Goal: Check status

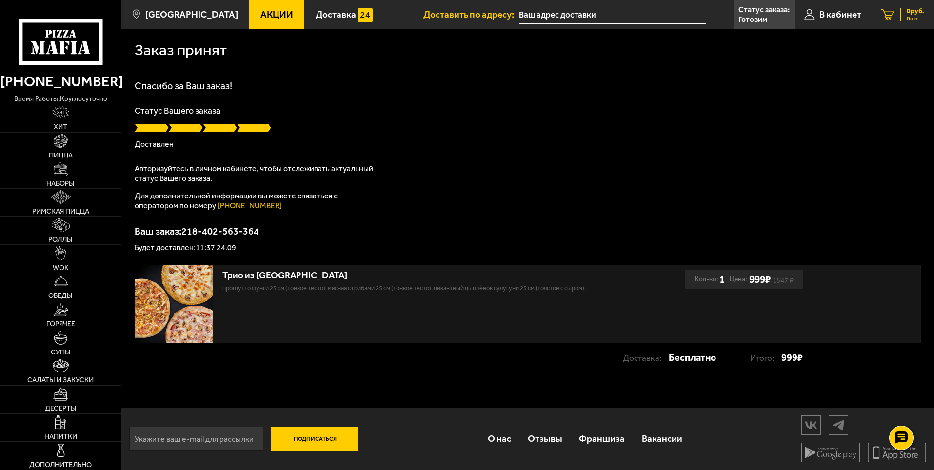
click at [883, 11] on icon at bounding box center [888, 14] width 14 height 11
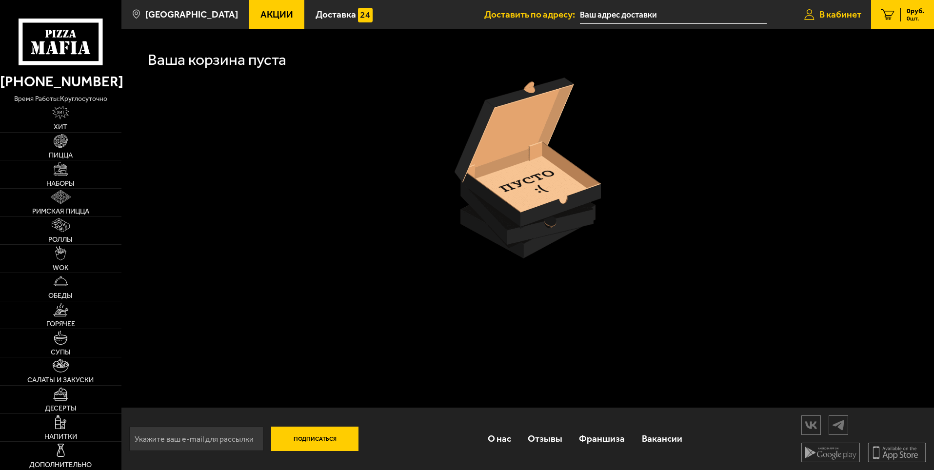
click at [851, 16] on span "В кабинет" at bounding box center [841, 14] width 42 height 9
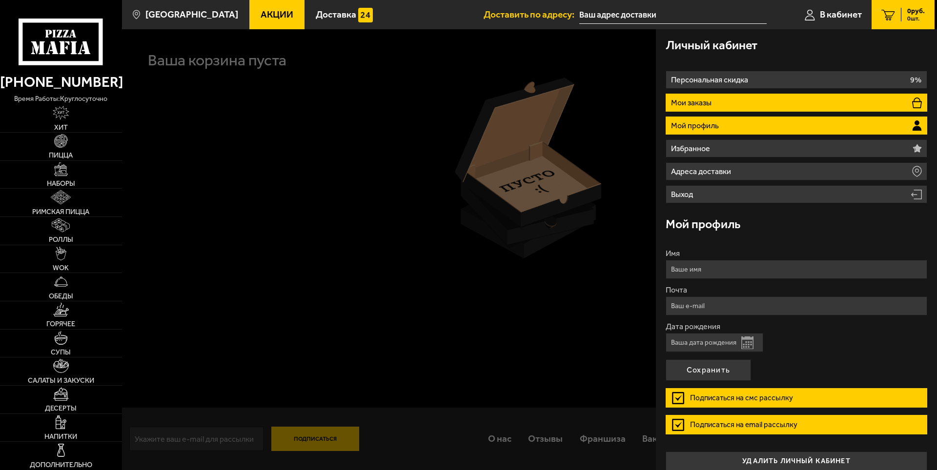
click at [726, 97] on li "Мои заказы" at bounding box center [796, 103] width 262 height 18
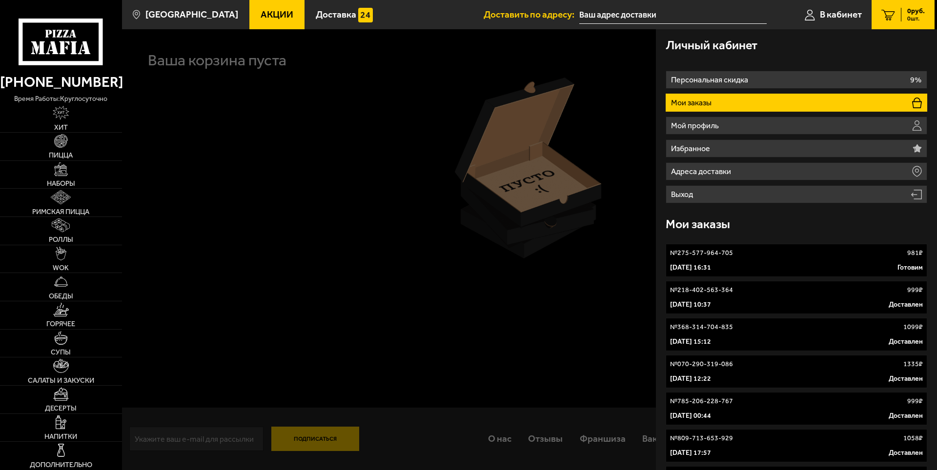
click at [746, 246] on link "№ 275-577-964-705 981 ₽ 27 сентября 2025 г. 16:31 Готовим" at bounding box center [796, 260] width 262 height 33
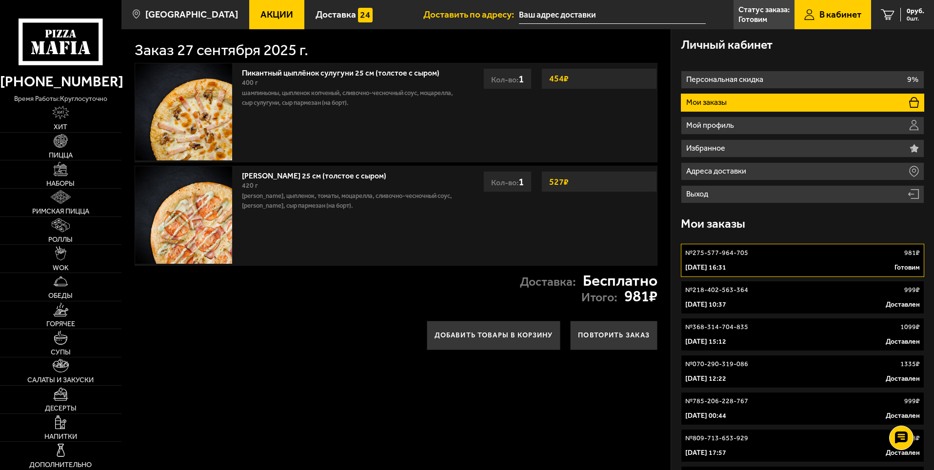
click at [816, 267] on div "27 сентября 2025 г. 16:31 Готовим" at bounding box center [803, 268] width 235 height 10
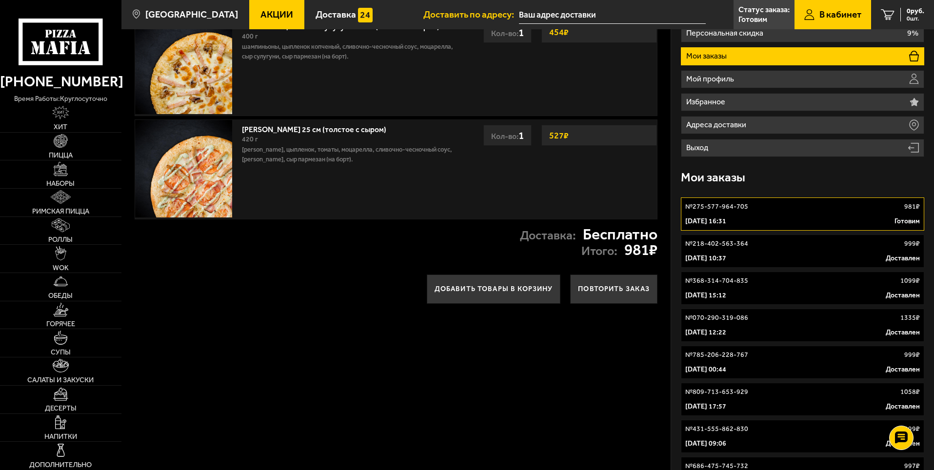
scroll to position [49, 0]
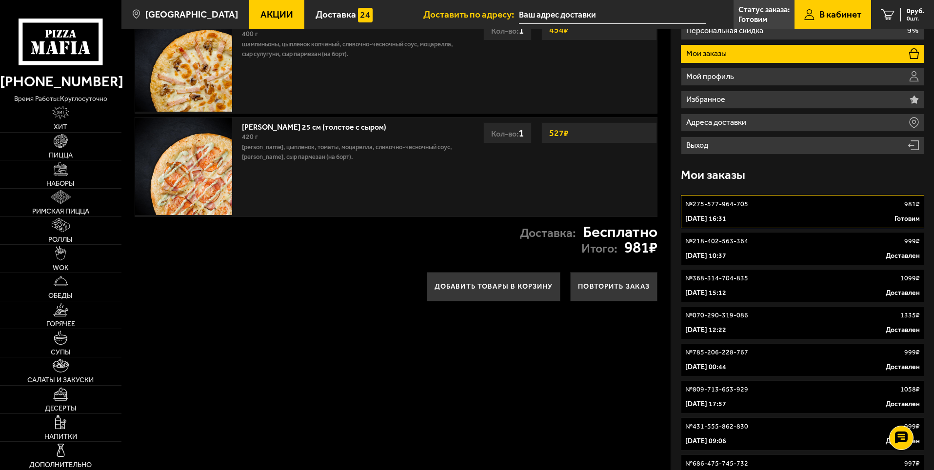
click at [742, 248] on link "№ 218-402-563-364 999 ₽ 24 сентября 2025 г. 10:37 Доставлен" at bounding box center [802, 248] width 243 height 33
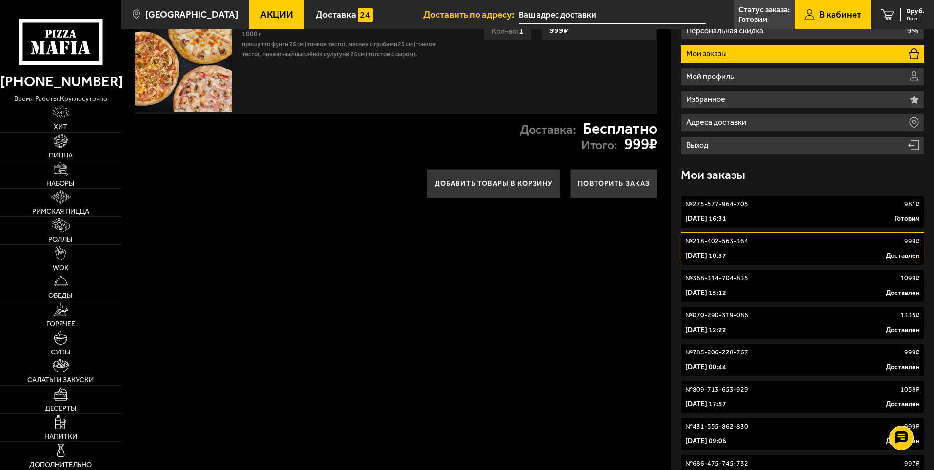
click at [741, 212] on link "№ 275-577-964-705 981 ₽ 27 сентября 2025 г. 16:31 Готовим" at bounding box center [802, 211] width 243 height 33
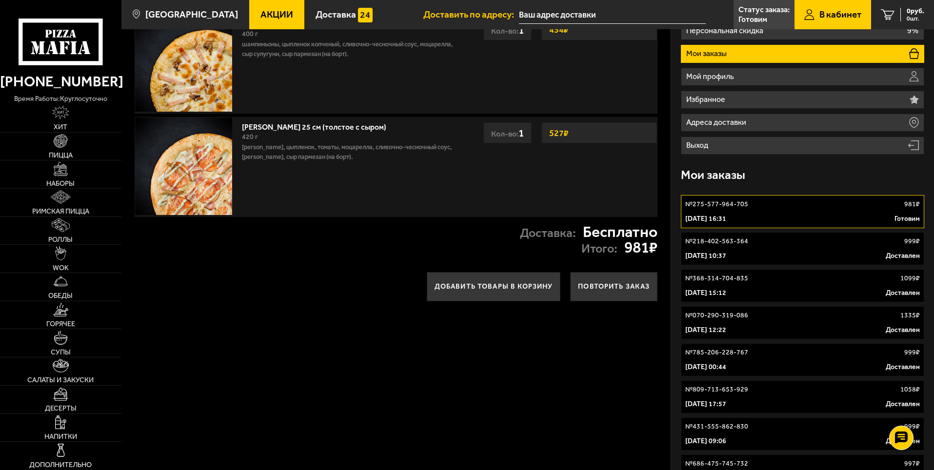
click at [740, 212] on link "№ 275-577-964-705 981 ₽ 27 сентября 2025 г. 16:31 Готовим" at bounding box center [802, 211] width 243 height 33
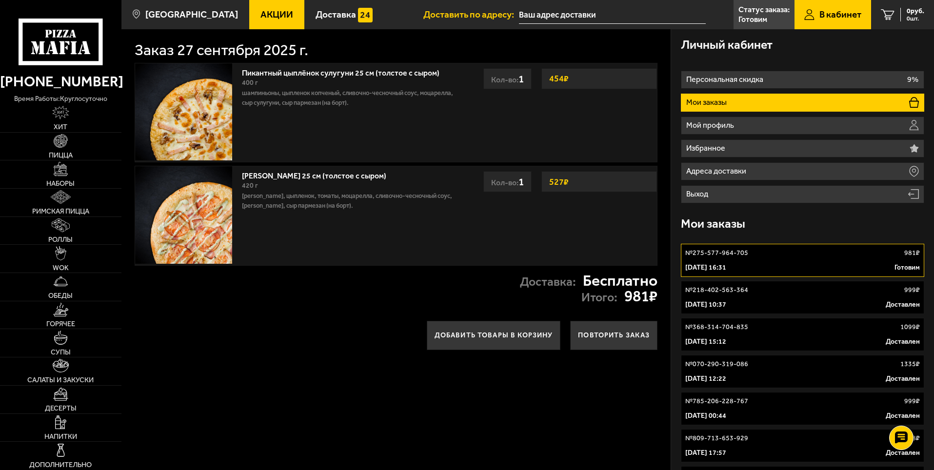
click at [313, 286] on div "Доставка: Бесплатно Итого: 981 ₽" at bounding box center [395, 289] width 549 height 46
click at [454, 289] on div "Доставка: Бесплатно Итого: 981 ₽" at bounding box center [395, 289] width 549 height 46
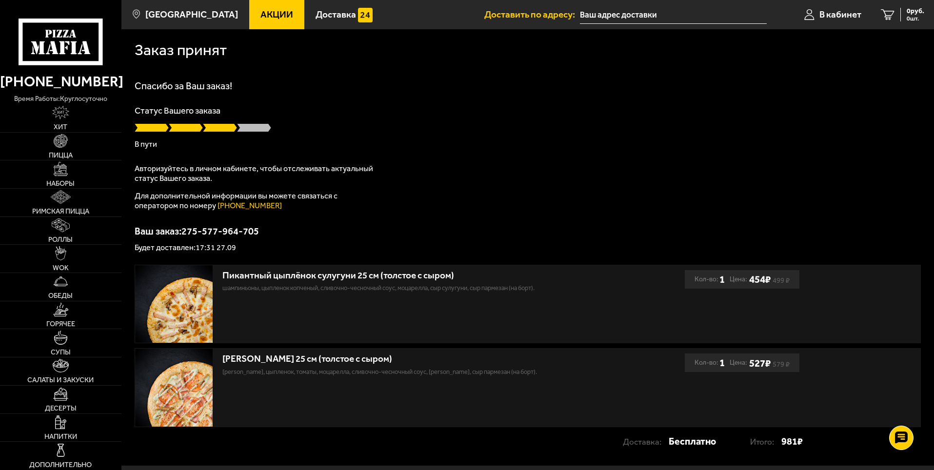
drag, startPoint x: 444, startPoint y: 77, endPoint x: 413, endPoint y: 81, distance: 31.0
